Goal: Information Seeking & Learning: Compare options

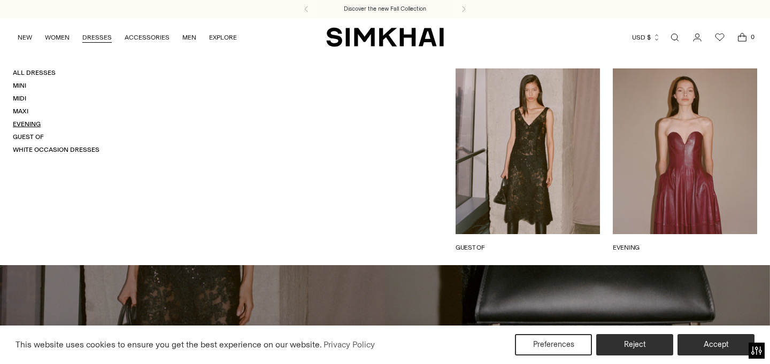
click at [33, 125] on link "Evening" at bounding box center [27, 123] width 28 height 7
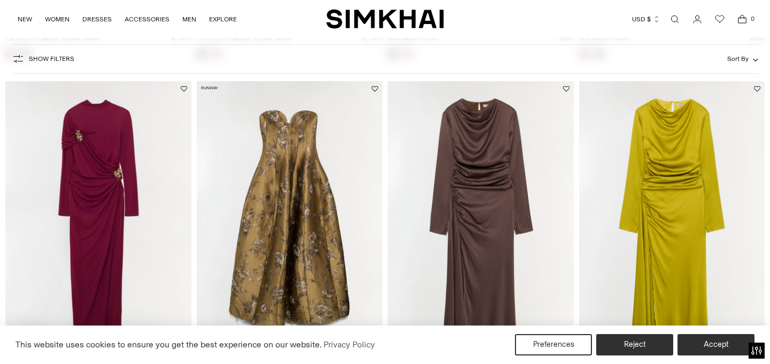
scroll to position [404, 0]
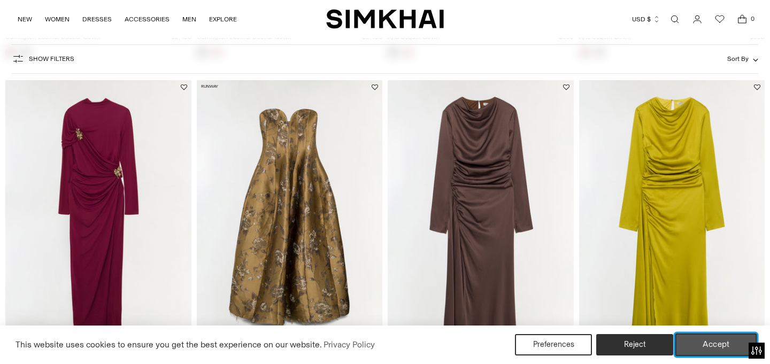
click at [709, 346] on button "Accept" at bounding box center [716, 345] width 82 height 22
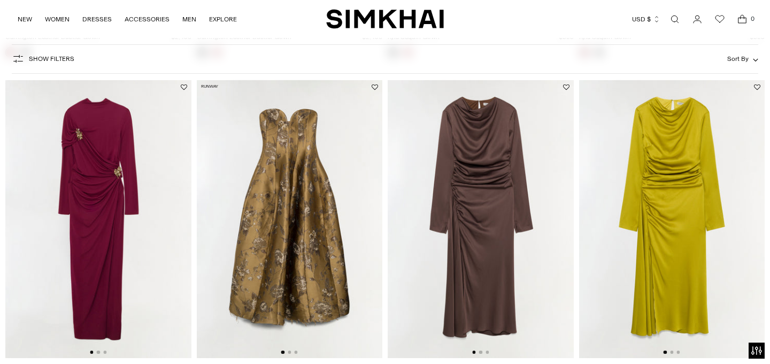
click at [659, 242] on img at bounding box center [672, 219] width 186 height 279
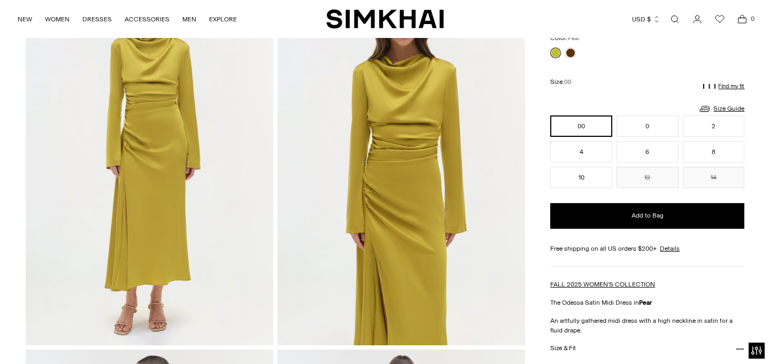
scroll to position [82, 0]
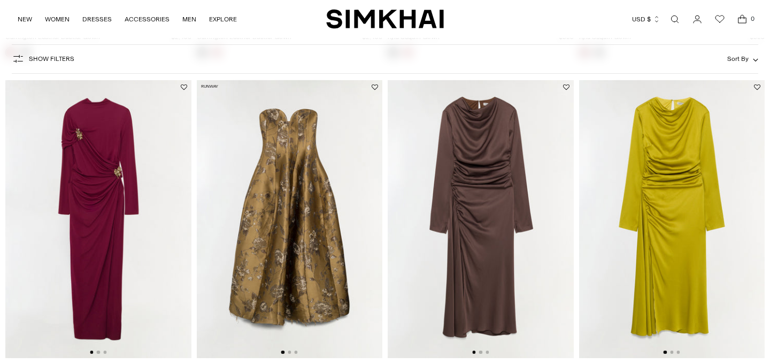
scroll to position [404, 0]
click at [106, 178] on img at bounding box center [98, 219] width 186 height 279
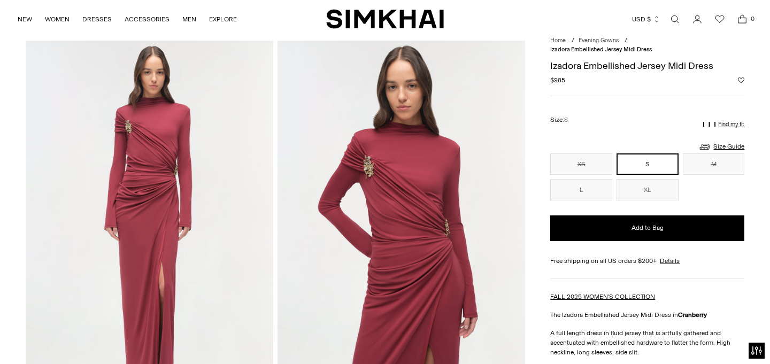
scroll to position [36, 0]
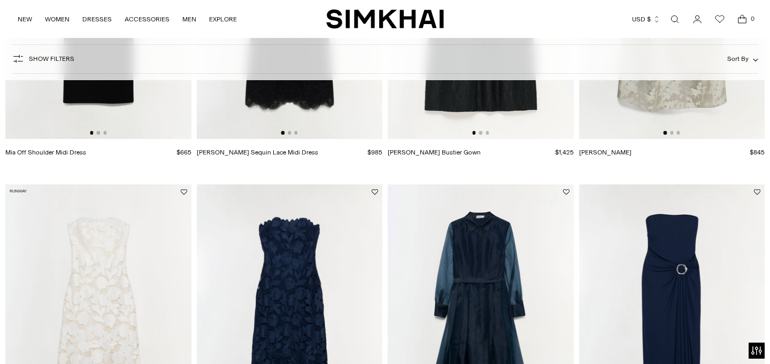
scroll to position [1073, 0]
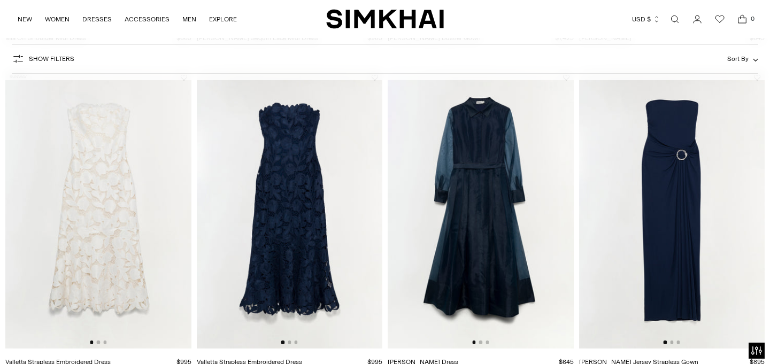
click at [504, 188] on img at bounding box center [481, 209] width 186 height 279
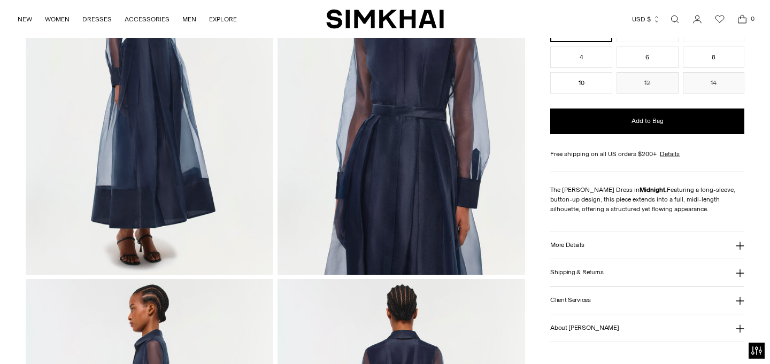
scroll to position [175, 0]
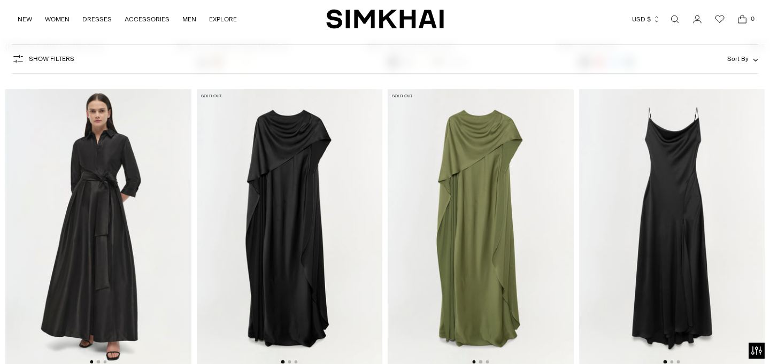
scroll to position [3087, 0]
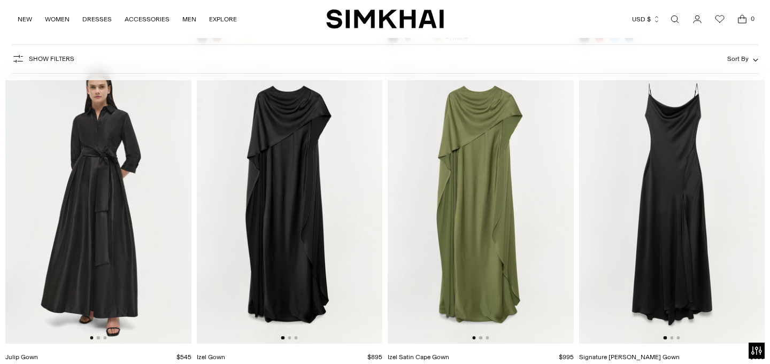
click at [326, 226] on img at bounding box center [290, 204] width 186 height 279
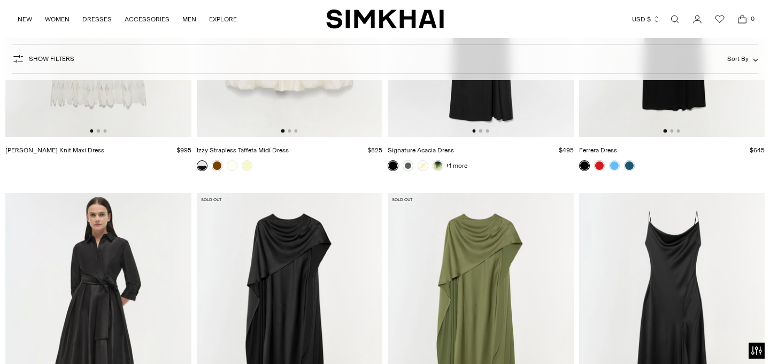
scroll to position [2958, 0]
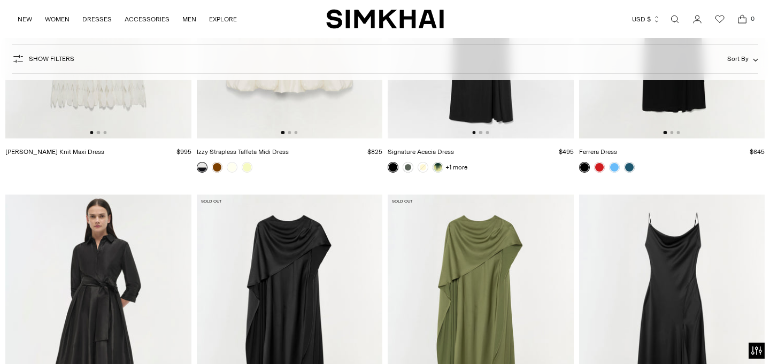
click at [164, 274] on img at bounding box center [98, 334] width 186 height 279
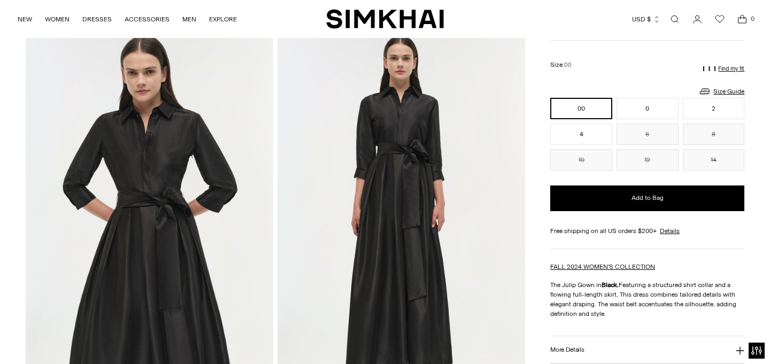
scroll to position [420, 0]
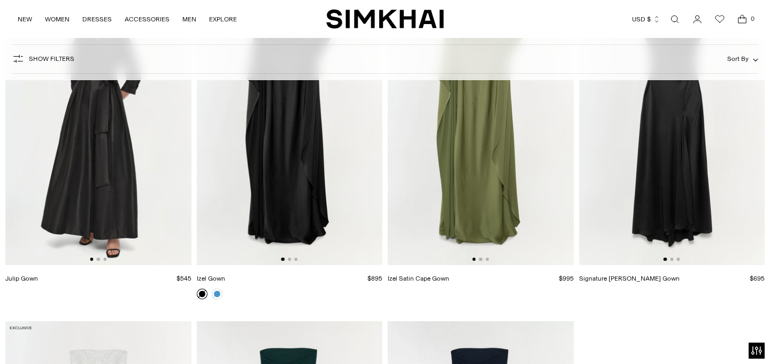
scroll to position [3164, 0]
